Goal: Navigation & Orientation: Find specific page/section

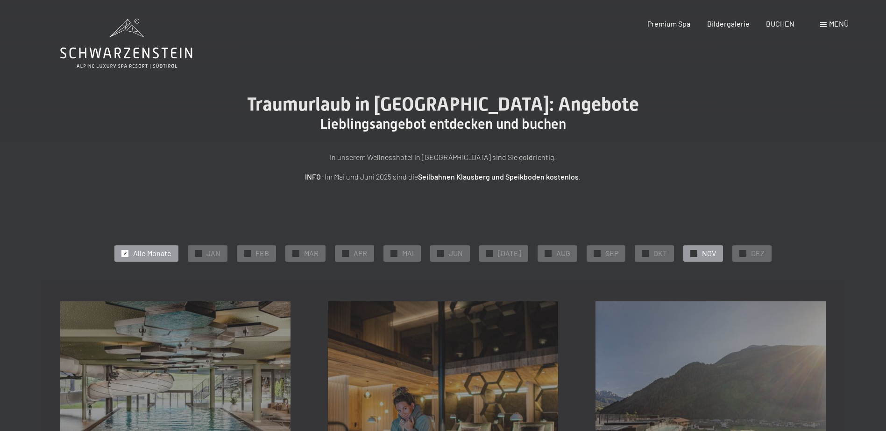
click at [703, 254] on span "NOV" at bounding box center [709, 253] width 14 height 10
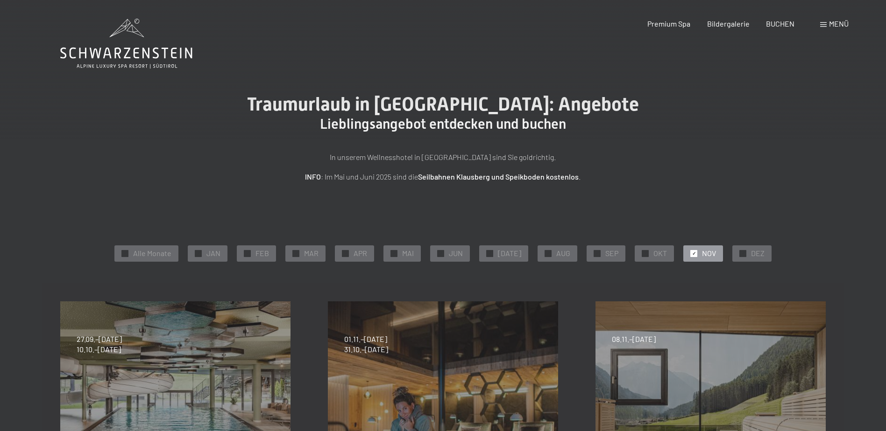
click at [704, 254] on span "NOV" at bounding box center [709, 253] width 14 height 10
drag, startPoint x: 704, startPoint y: 254, endPoint x: 687, endPoint y: 253, distance: 17.8
click at [692, 253] on span "✓" at bounding box center [694, 253] width 4 height 7
click at [751, 250] on span "DEZ" at bounding box center [758, 253] width 14 height 10
click at [708, 248] on span "NOV" at bounding box center [709, 253] width 14 height 10
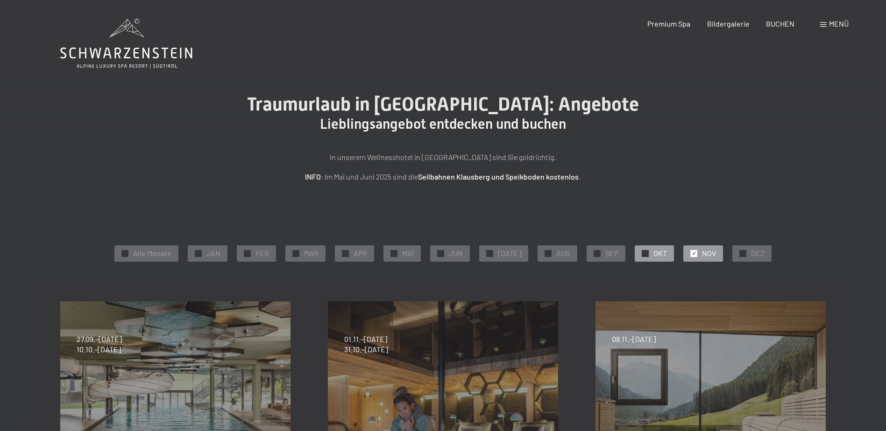
click at [656, 253] on span "OKT" at bounding box center [660, 253] width 14 height 10
click at [702, 254] on span "NOV" at bounding box center [709, 253] width 14 height 10
click at [741, 250] on div "✓ DEZ" at bounding box center [751, 254] width 39 height 16
click at [667, 24] on span "Premium Spa" at bounding box center [668, 22] width 43 height 9
